Goal: Task Accomplishment & Management: Use online tool/utility

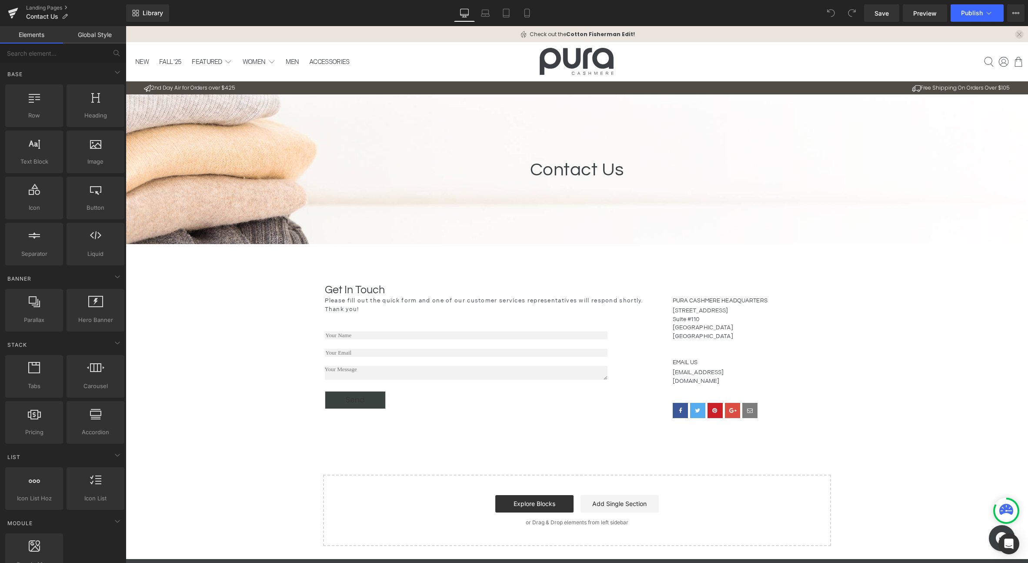
drag, startPoint x: 126, startPoint y: 26, endPoint x: 681, endPoint y: 312, distance: 624.4
click at [707, 317] on p "Suite #110" at bounding box center [751, 319] width 157 height 9
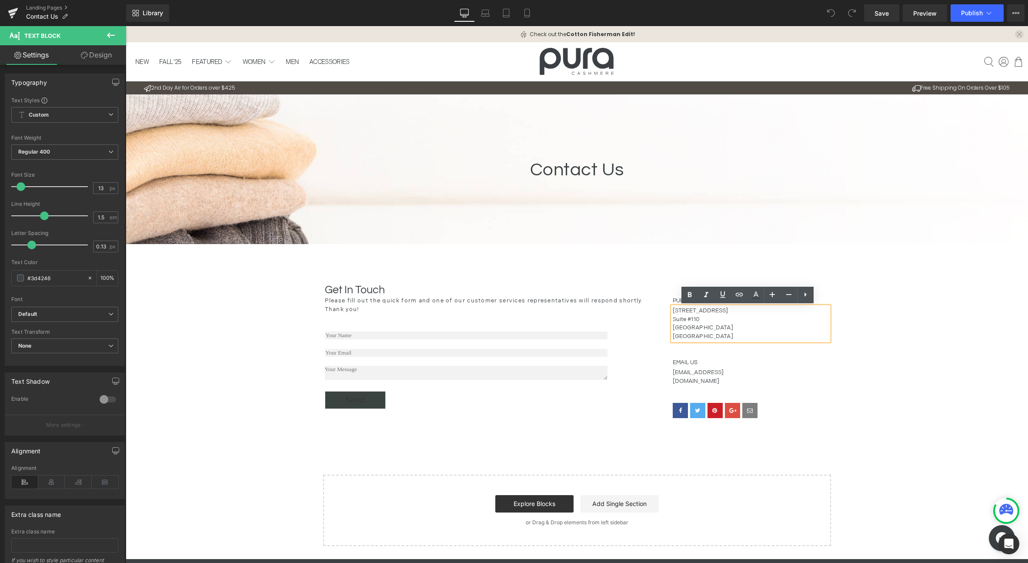
click at [696, 318] on span "Suite #110" at bounding box center [686, 319] width 27 height 7
drag, startPoint x: 670, startPoint y: 309, endPoint x: 725, endPoint y: 310, distance: 55.7
click at [725, 310] on body "Check out the Cotton Fisherman Edit! Check out the Cotton Fisherman Edit! New F…" at bounding box center [577, 382] width 902 height 712
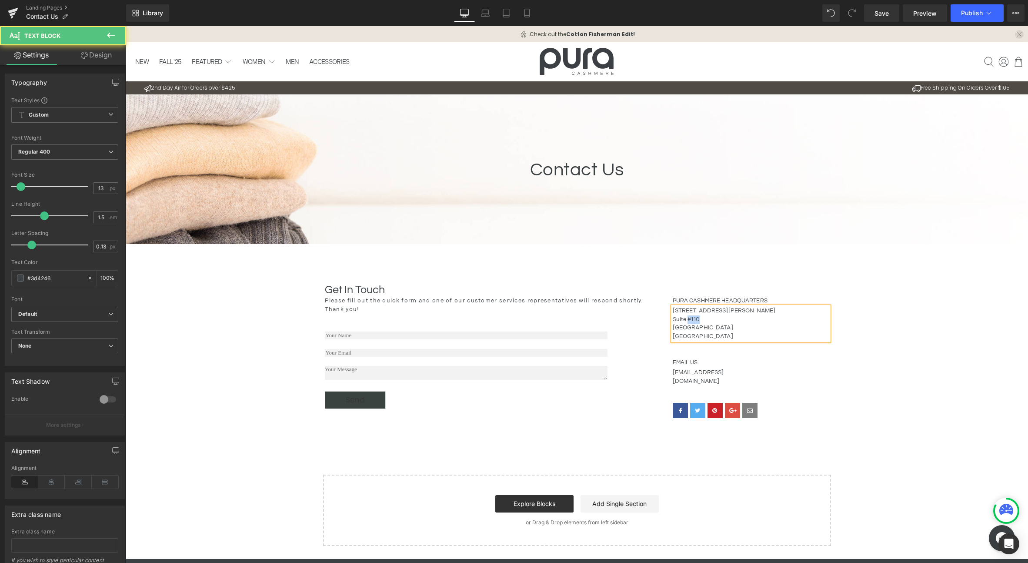
drag, startPoint x: 686, startPoint y: 317, endPoint x: 695, endPoint y: 318, distance: 9.1
click at [695, 318] on span "Suite #110" at bounding box center [686, 319] width 27 height 7
click at [695, 331] on span "[GEOGRAPHIC_DATA]" at bounding box center [703, 327] width 60 height 7
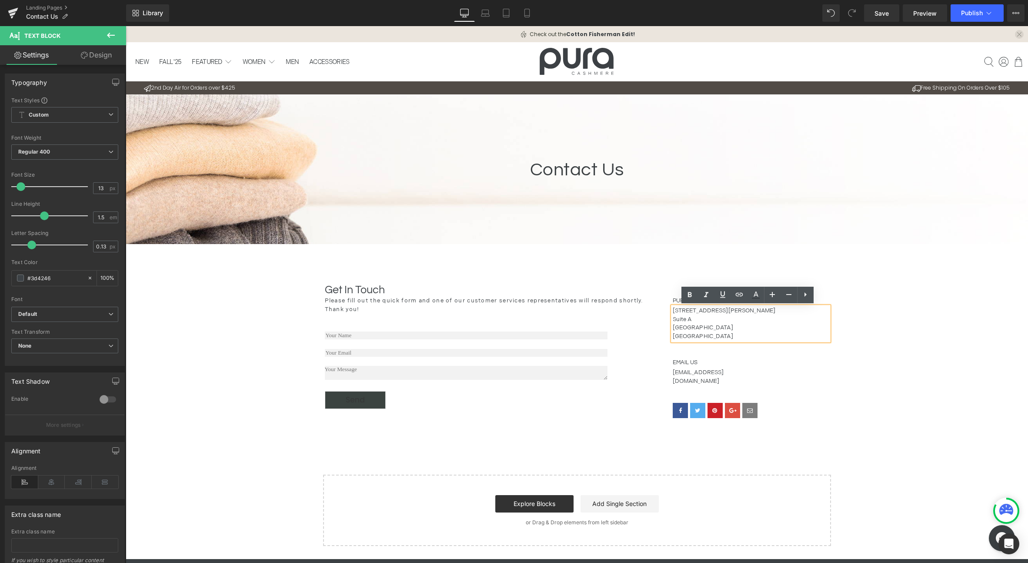
click at [911, 338] on div "Contact Us Heading Row Hero Banner Row Get In Touch Heading Please fill out the…" at bounding box center [577, 326] width 902 height 465
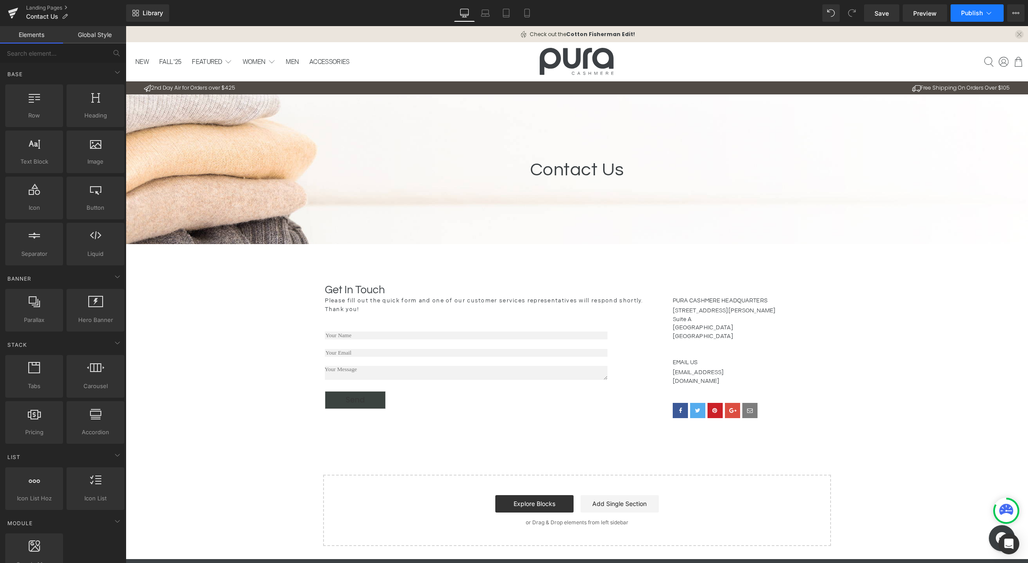
click at [974, 13] on span "Publish" at bounding box center [972, 13] width 22 height 7
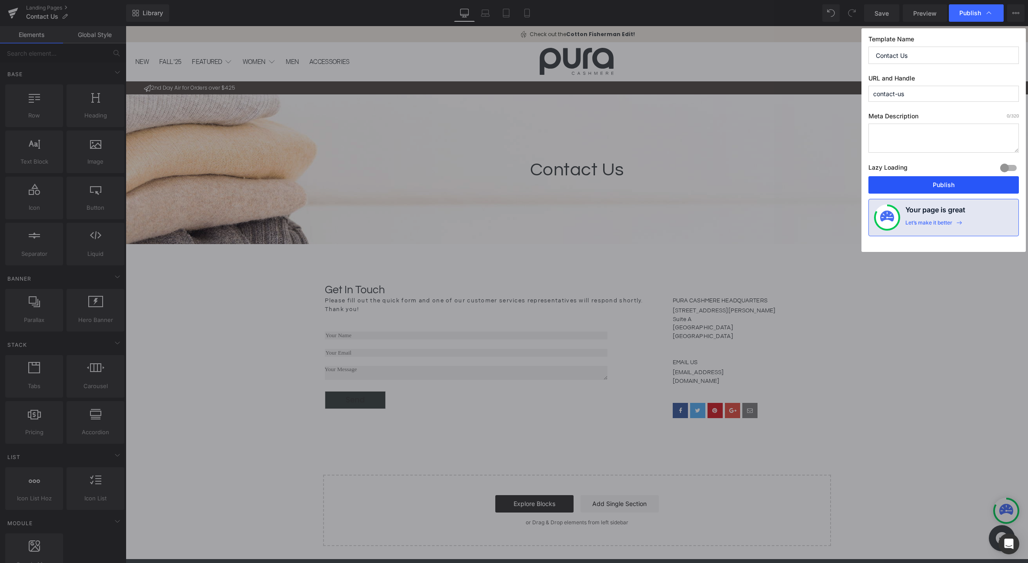
click at [948, 190] on button "Publish" at bounding box center [944, 184] width 150 height 17
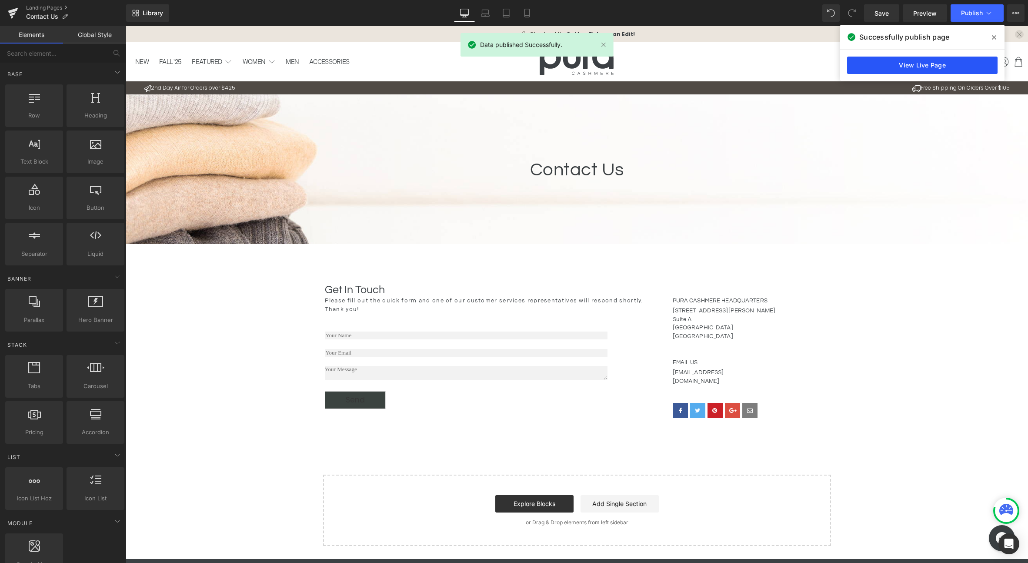
click at [939, 71] on link "View Live Page" at bounding box center [922, 65] width 150 height 17
